Goal: Information Seeking & Learning: Learn about a topic

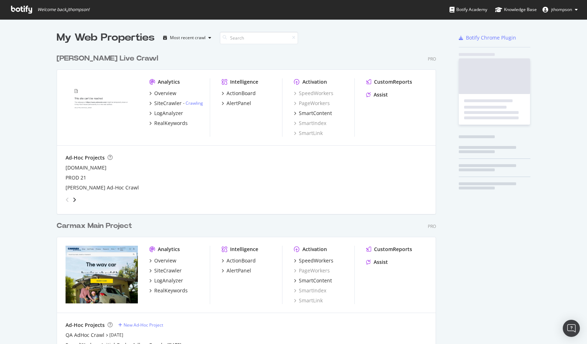
scroll to position [329, 380]
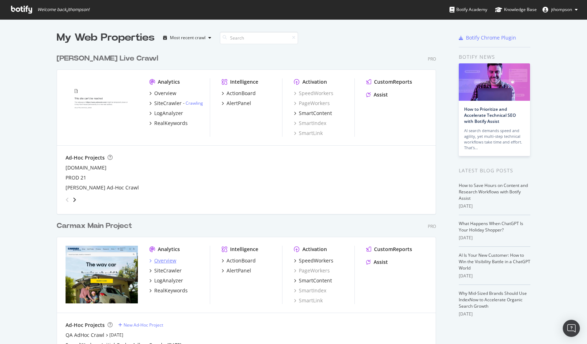
click at [165, 258] on div "Overview" at bounding box center [165, 260] width 22 height 7
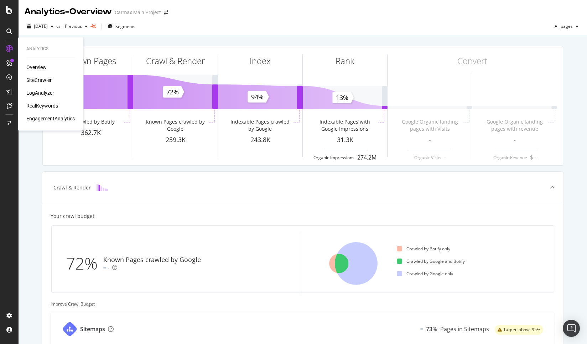
click at [45, 120] on div "EngagementAnalytics" at bounding box center [50, 118] width 48 height 7
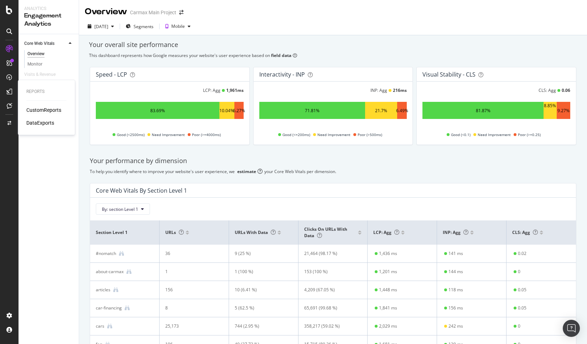
click at [37, 112] on div "CustomReports" at bounding box center [43, 110] width 35 height 7
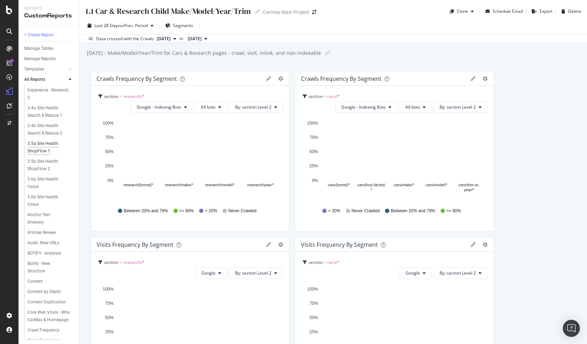
scroll to position [214, 0]
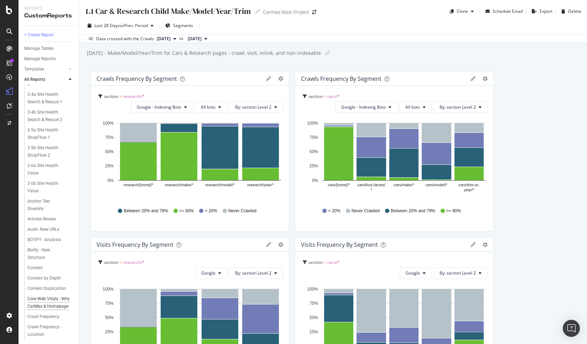
click at [40, 310] on div "Core Web Vitals - Why CarMax & Homepage" at bounding box center [48, 302] width 43 height 15
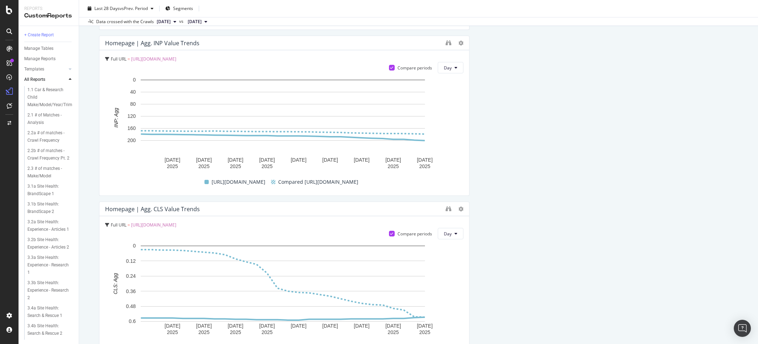
scroll to position [962, 0]
